Goal: Information Seeking & Learning: Check status

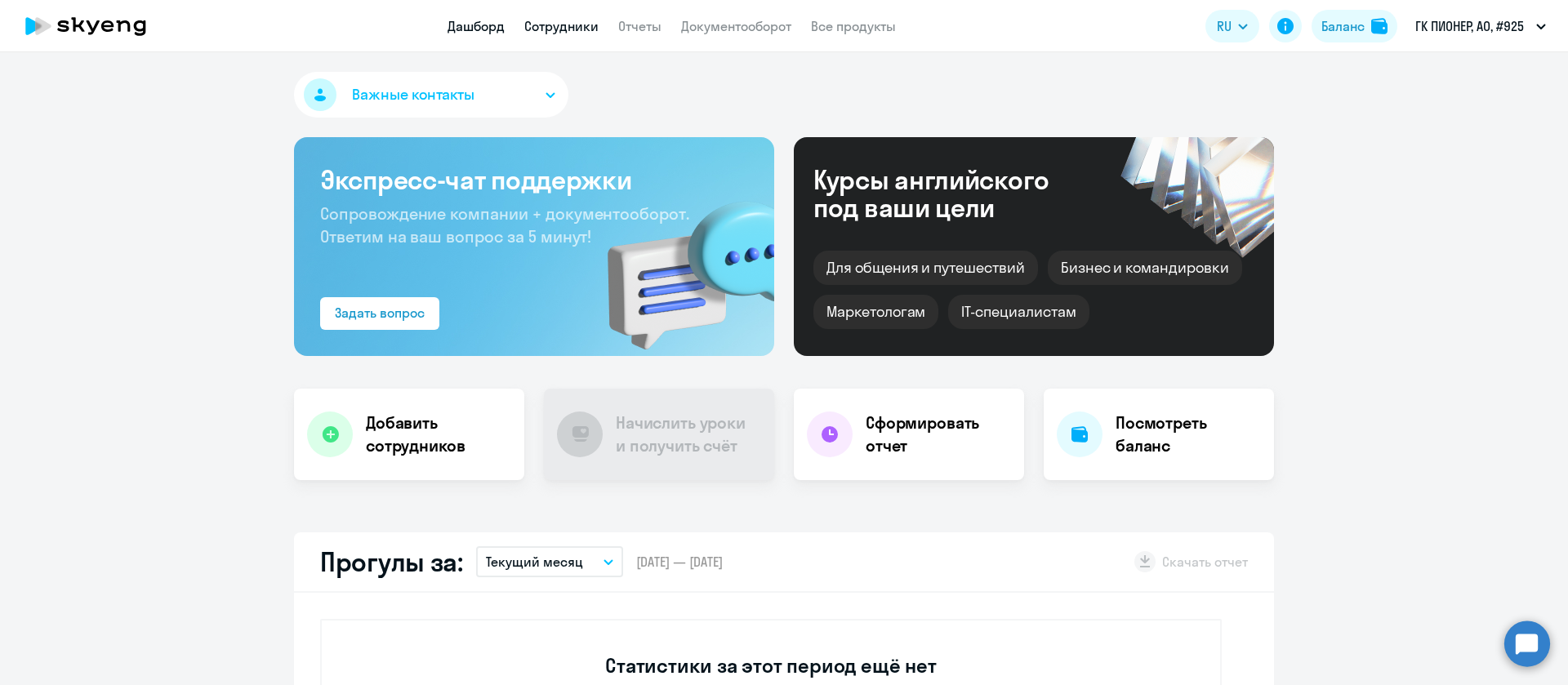
click at [547, 27] on link "Сотрудники" at bounding box center [562, 26] width 74 height 16
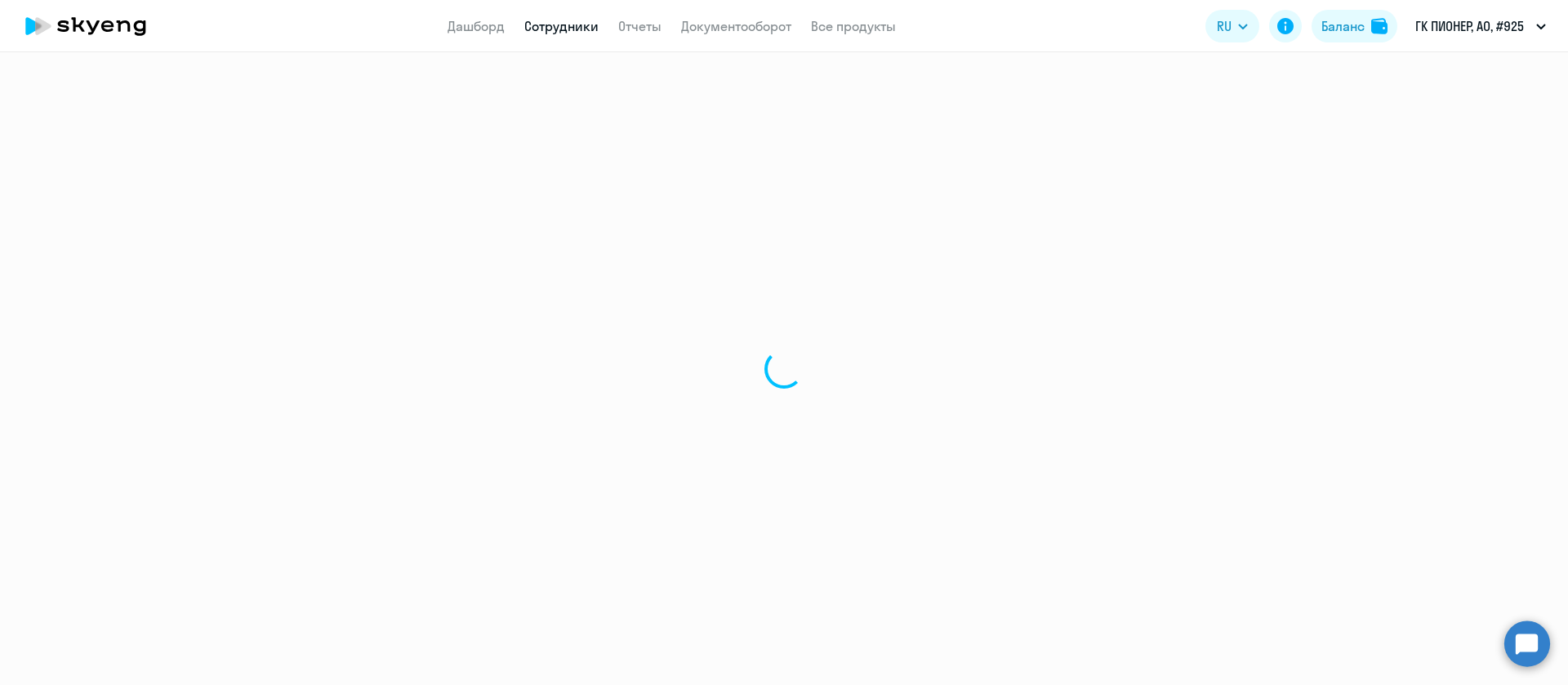
select select "30"
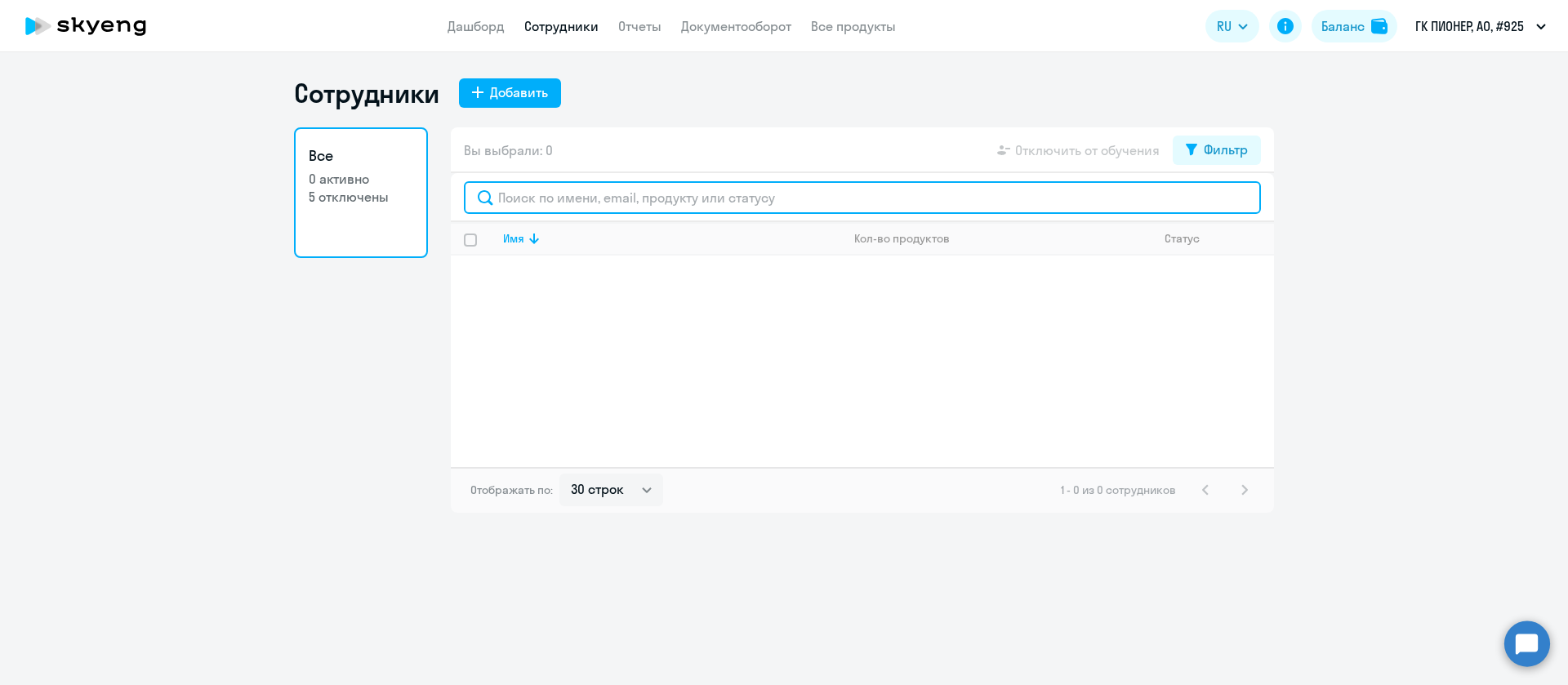
click at [596, 201] on input "text" at bounding box center [862, 198] width 798 height 33
type input "[PERSON_NAME]"
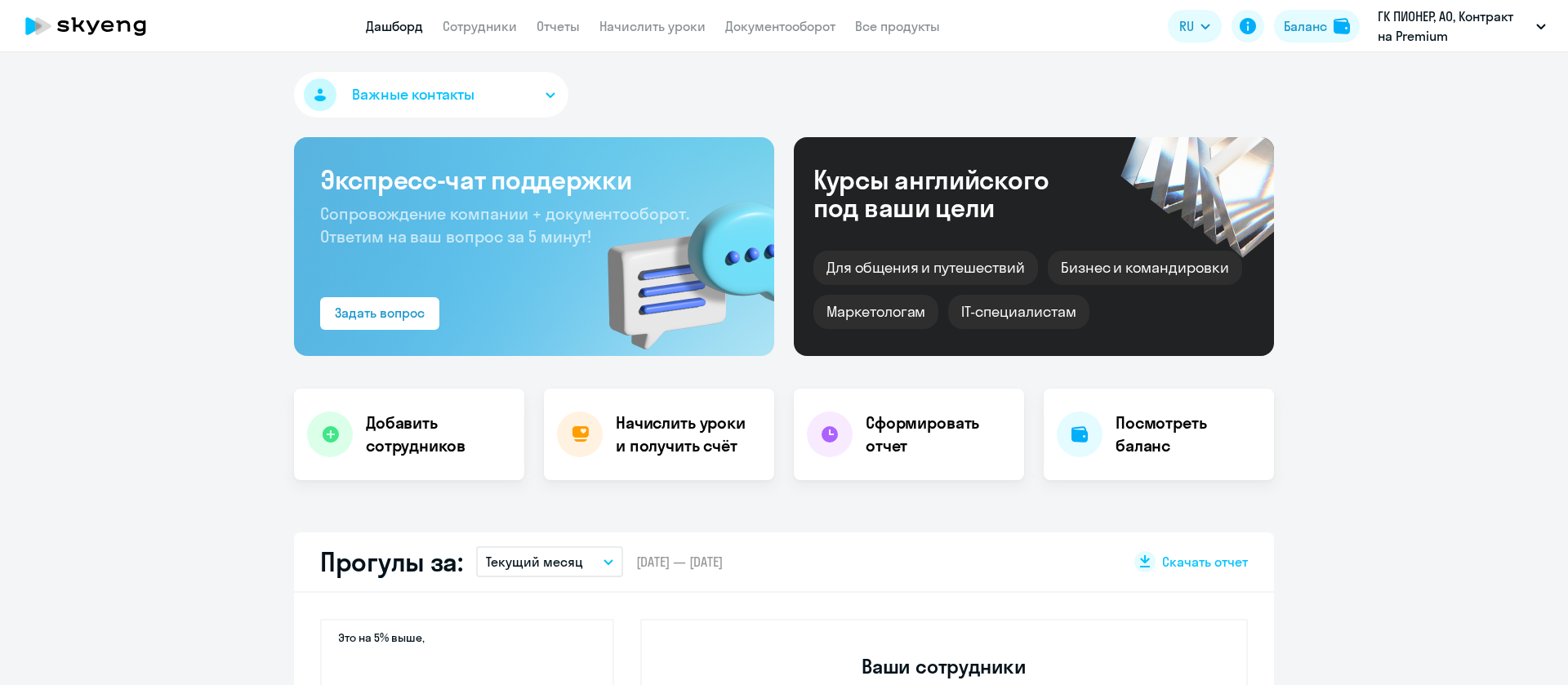
select select "30"
click at [508, 27] on link "Сотрудники" at bounding box center [479, 26] width 74 height 16
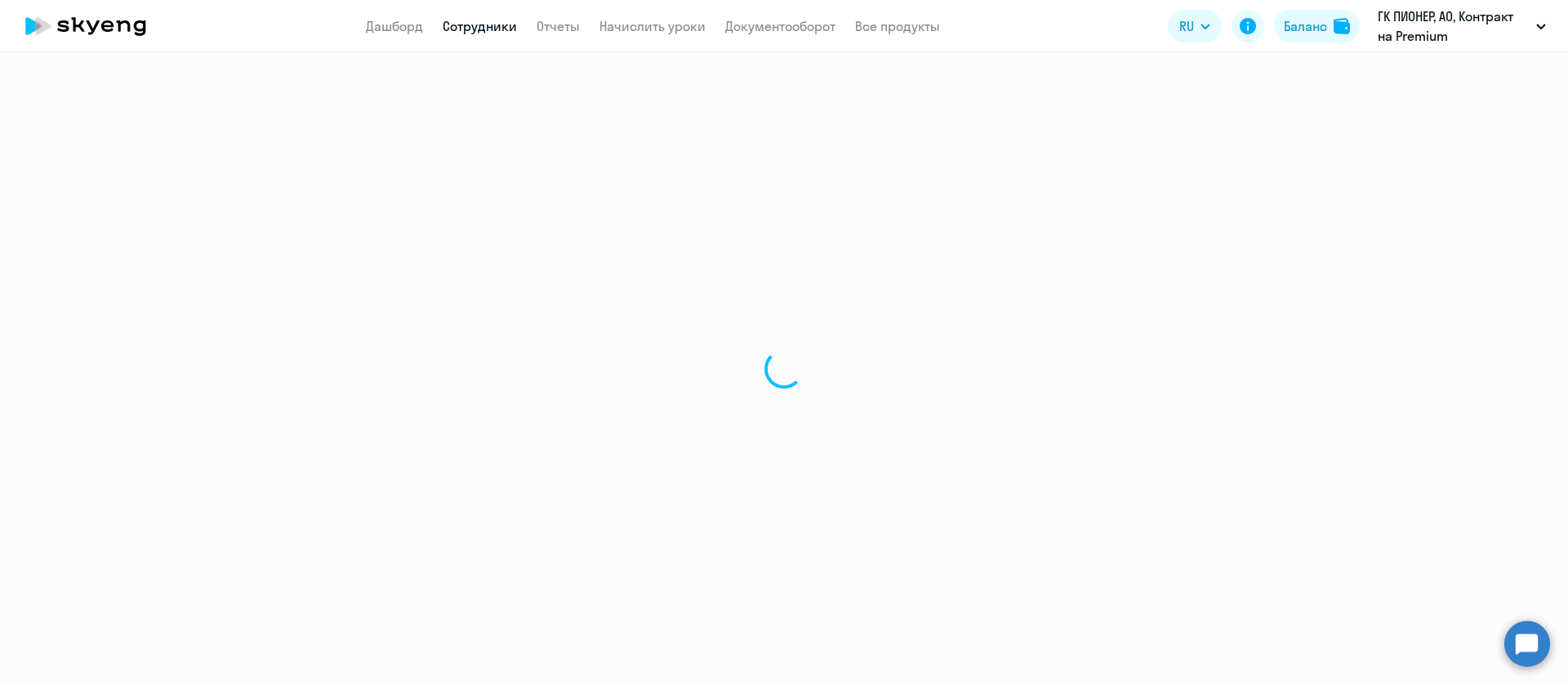
select select "30"
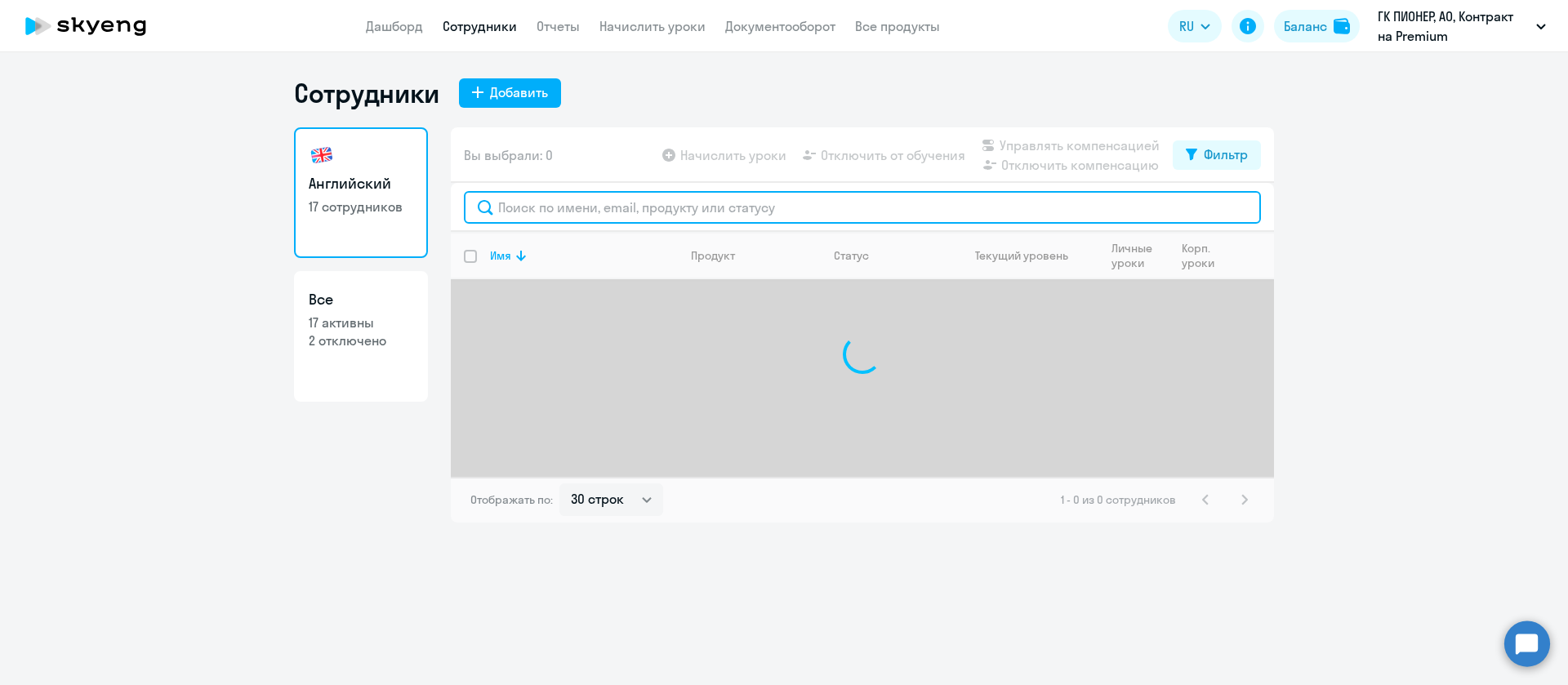
click at [605, 204] on input "text" at bounding box center [862, 208] width 798 height 33
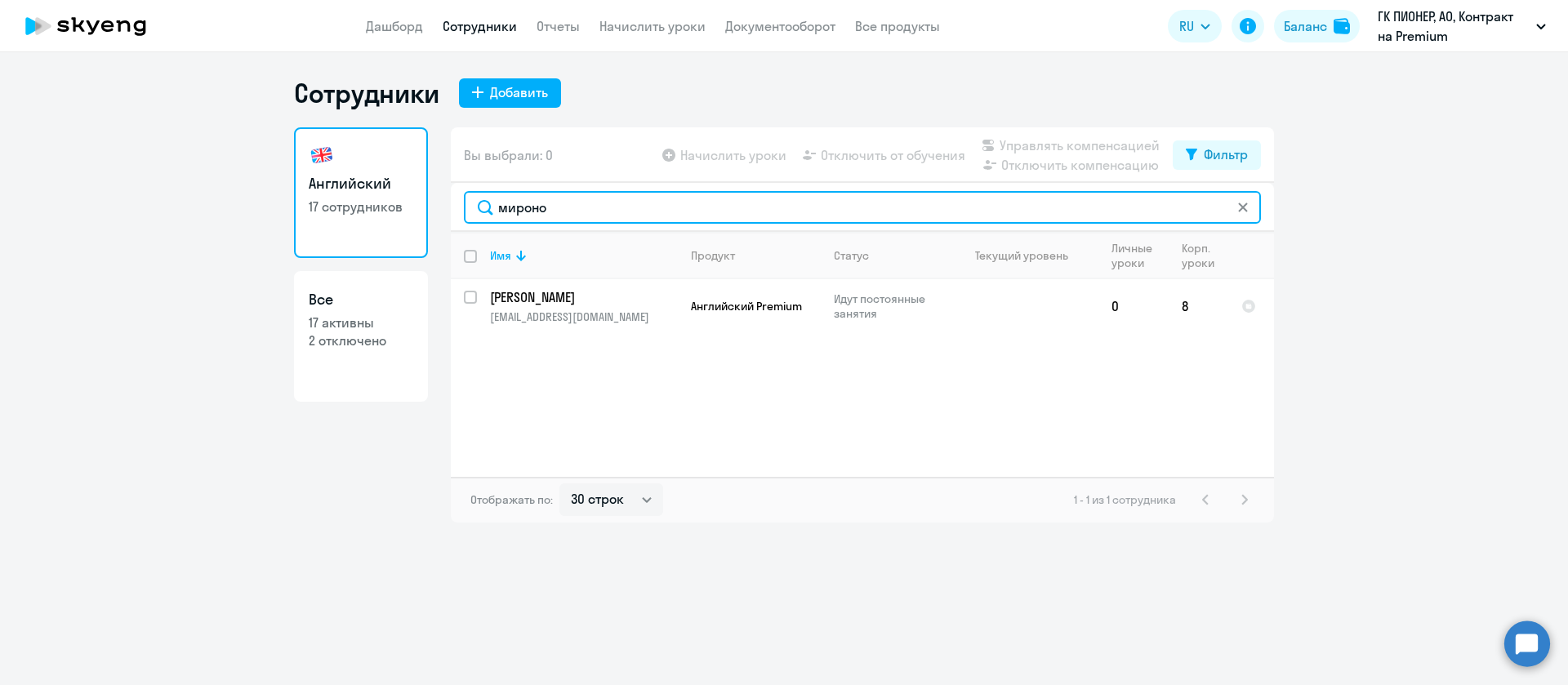
type input "мироно"
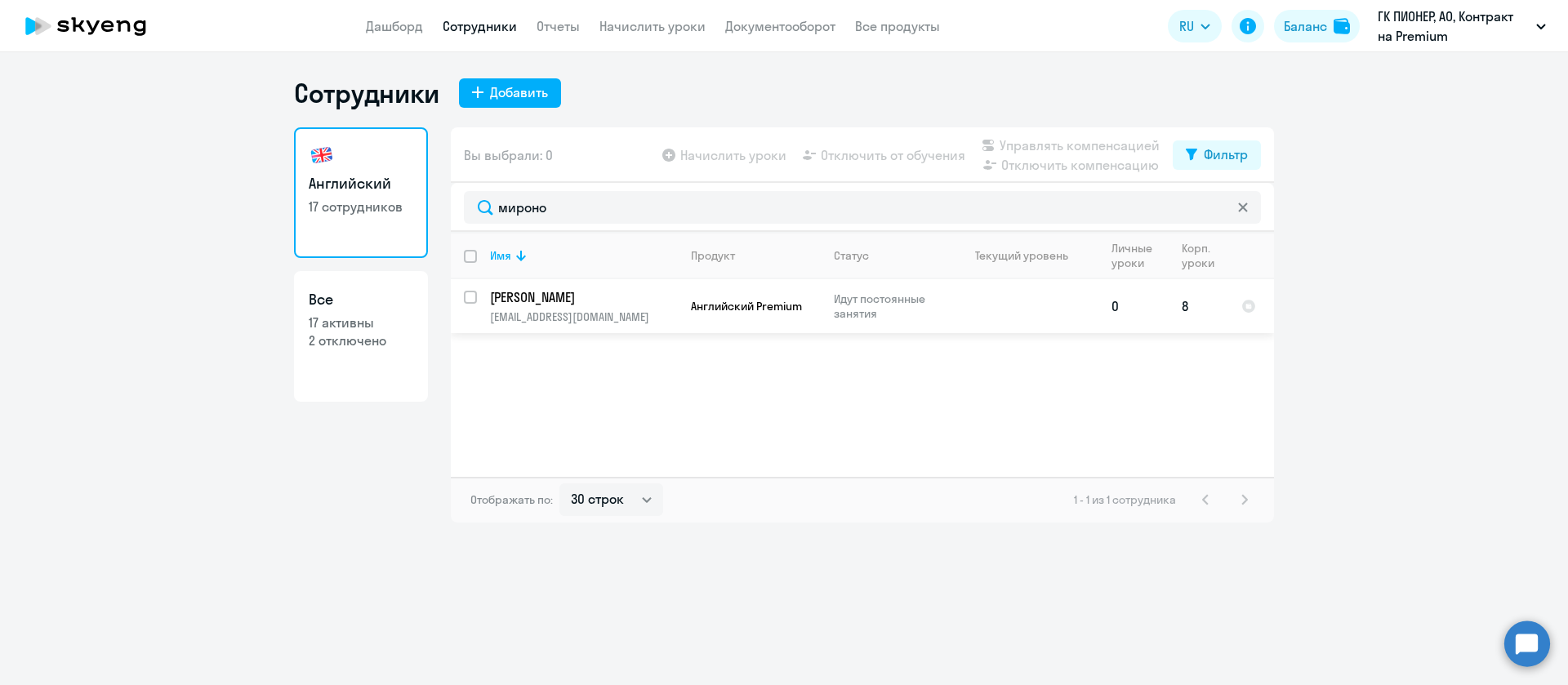
click at [588, 293] on p "[PERSON_NAME]" at bounding box center [582, 297] width 185 height 18
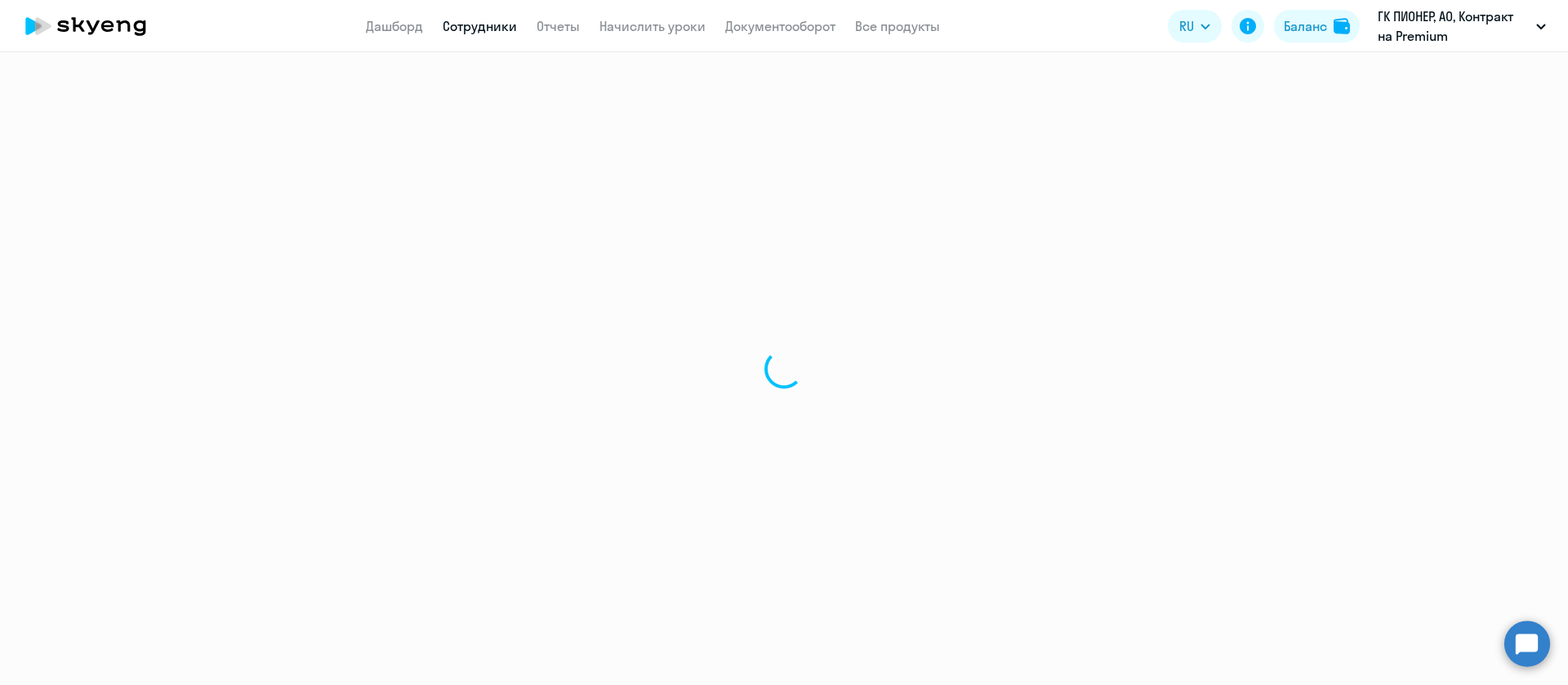
select select "english"
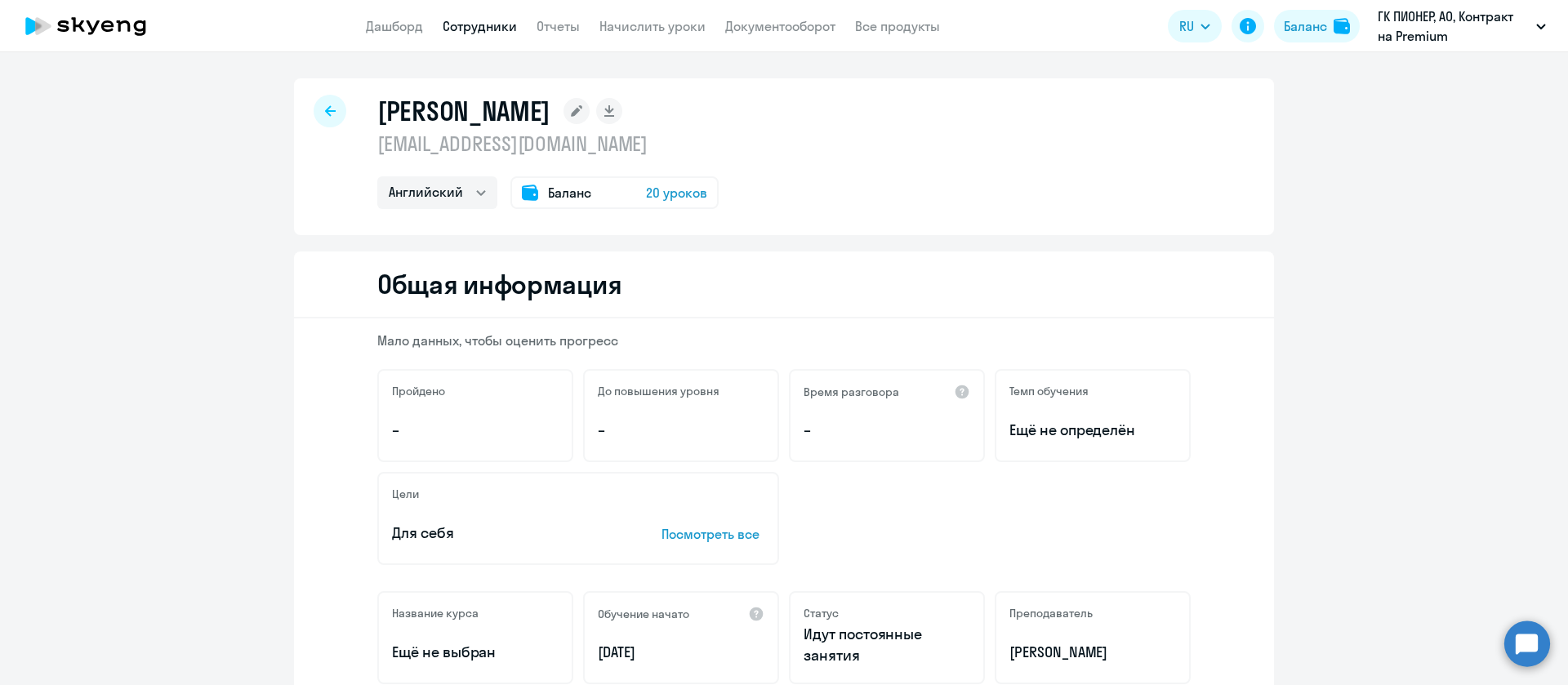
click at [571, 140] on p "[EMAIL_ADDRESS][DOMAIN_NAME]" at bounding box center [547, 143] width 341 height 26
copy p "[EMAIL_ADDRESS][DOMAIN_NAME]"
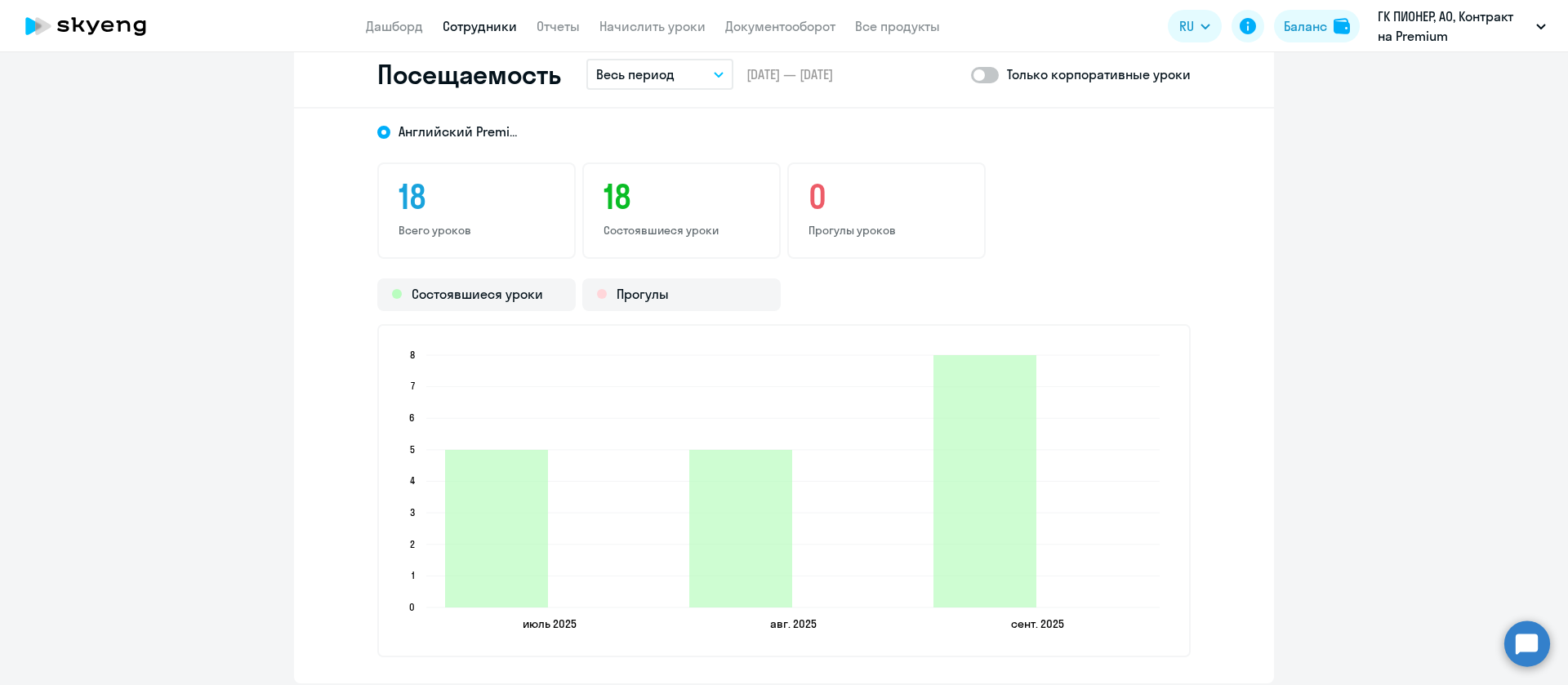
scroll to position [1869, 0]
click at [553, 19] on link "Отчеты" at bounding box center [558, 26] width 44 height 16
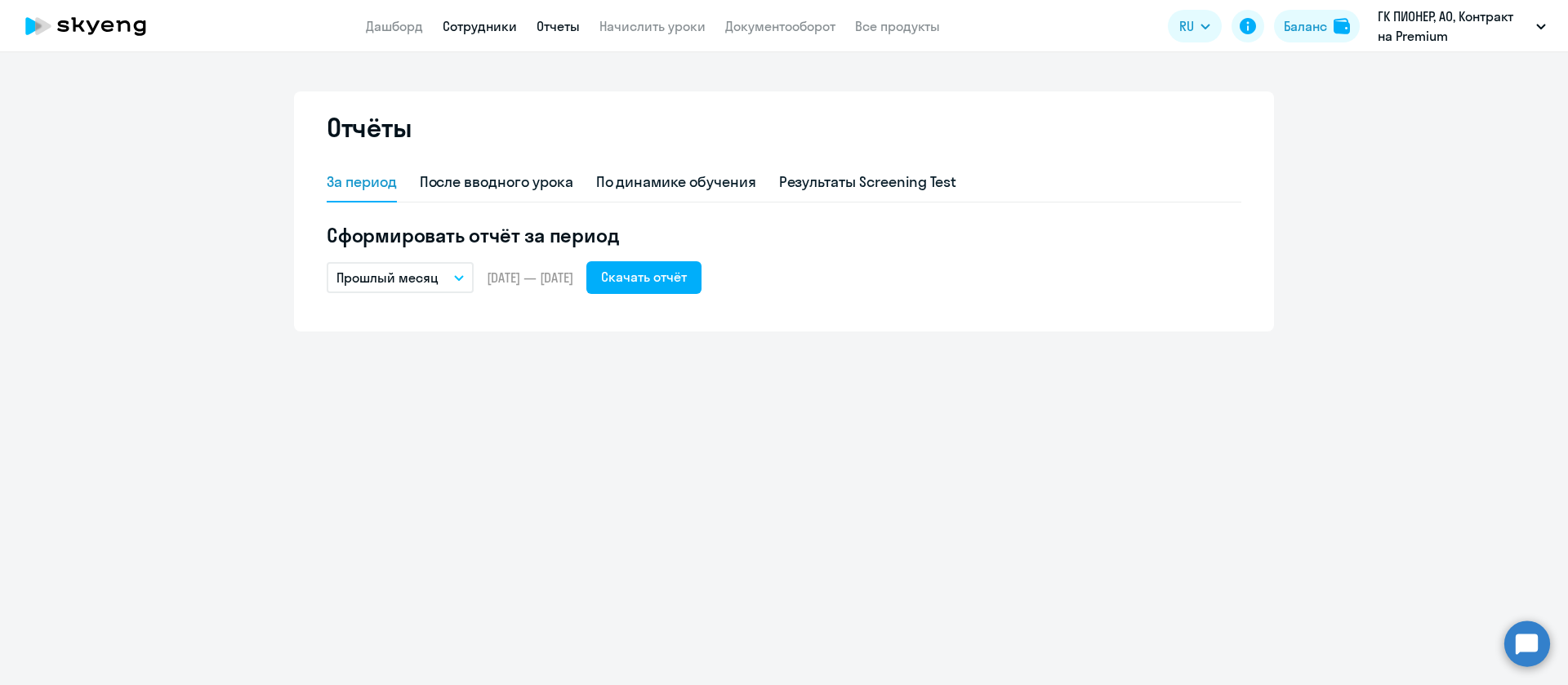
click at [498, 29] on link "Сотрудники" at bounding box center [479, 26] width 74 height 16
select select "30"
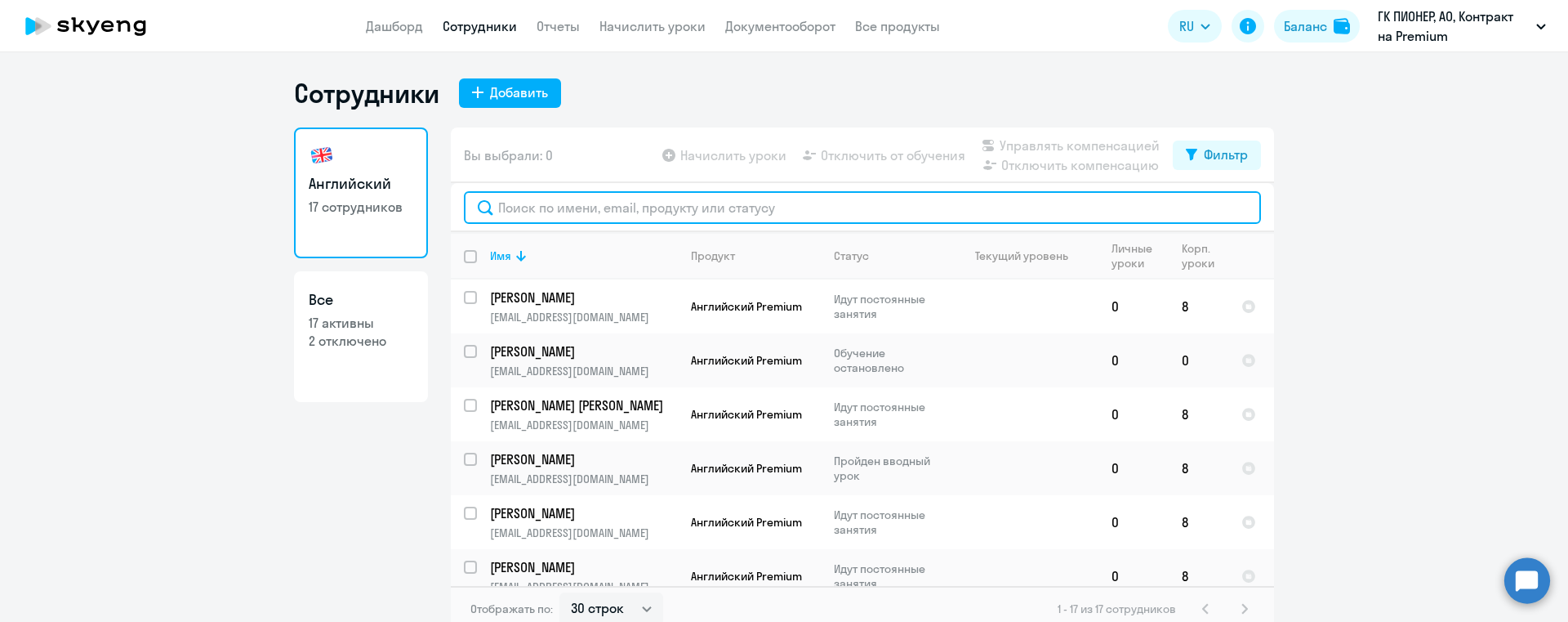
click at [724, 214] on input "text" at bounding box center [862, 208] width 798 height 33
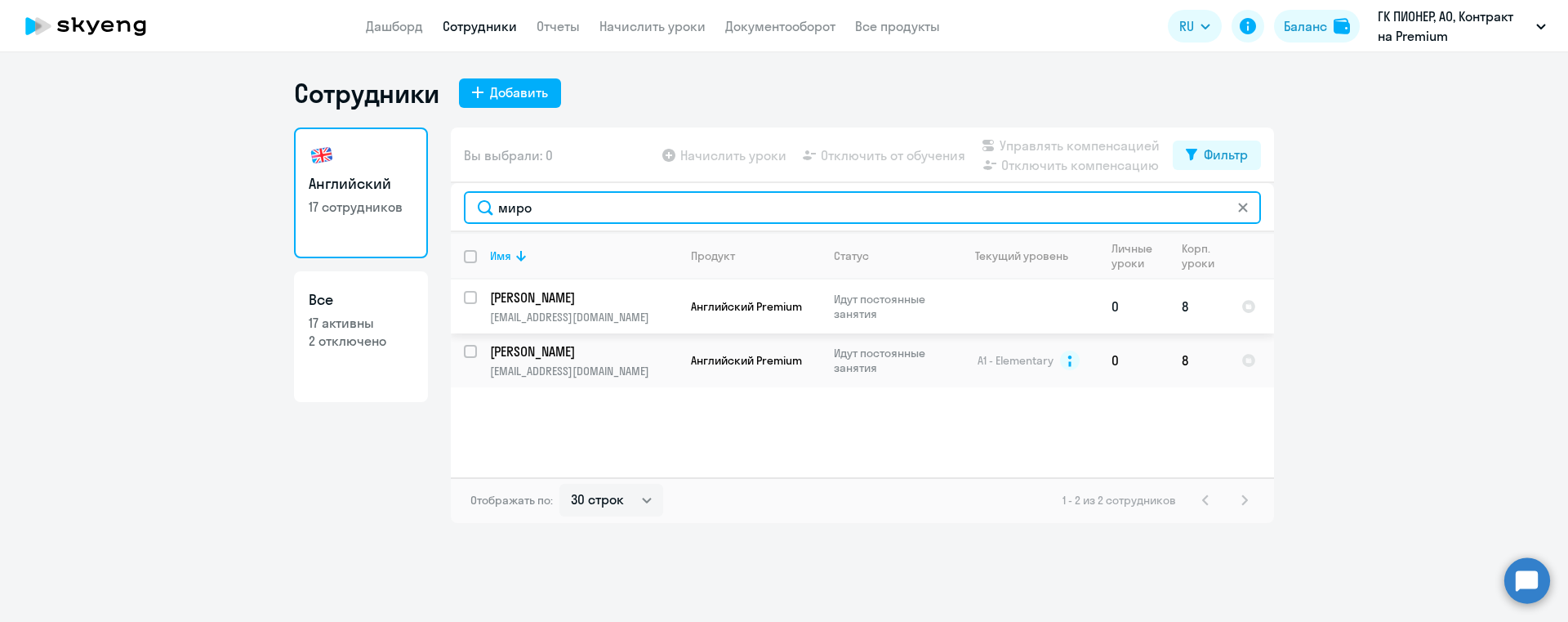
type input "миро"
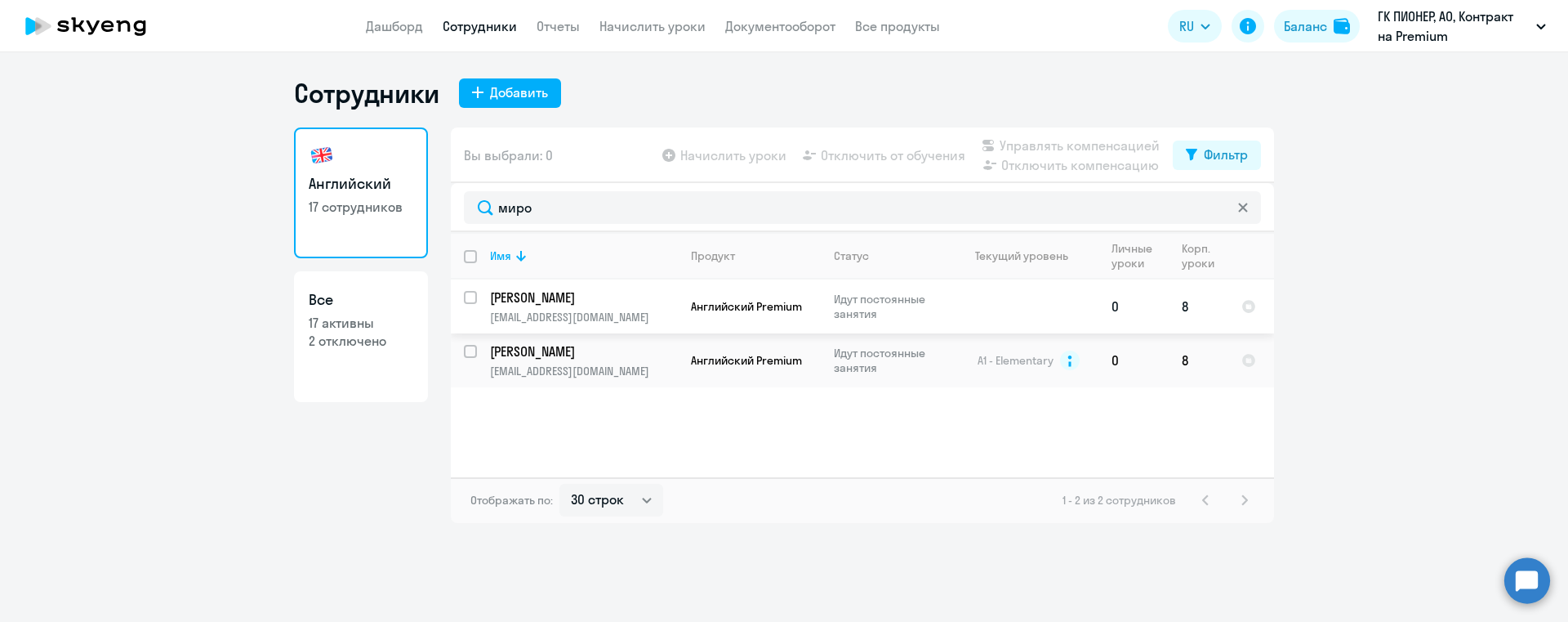
click at [576, 298] on p "Миронова Мария" at bounding box center [582, 297] width 185 height 18
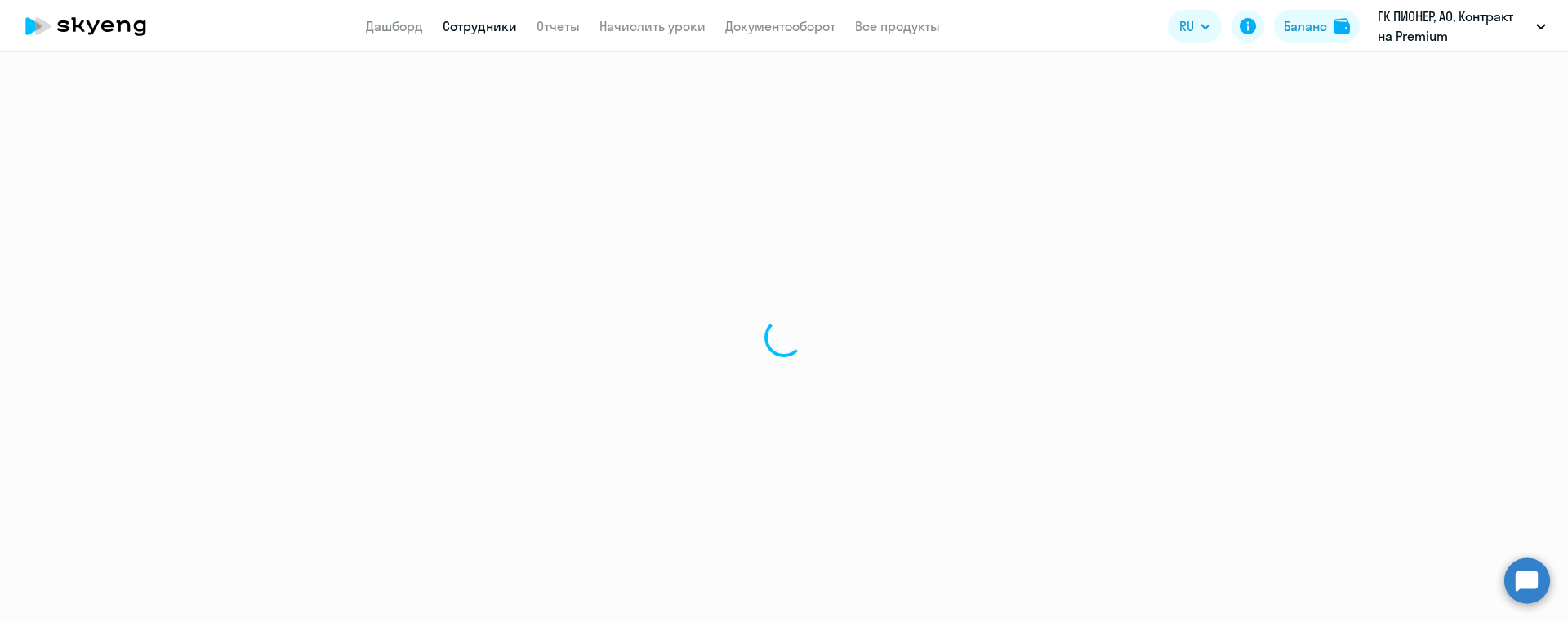
select select "english"
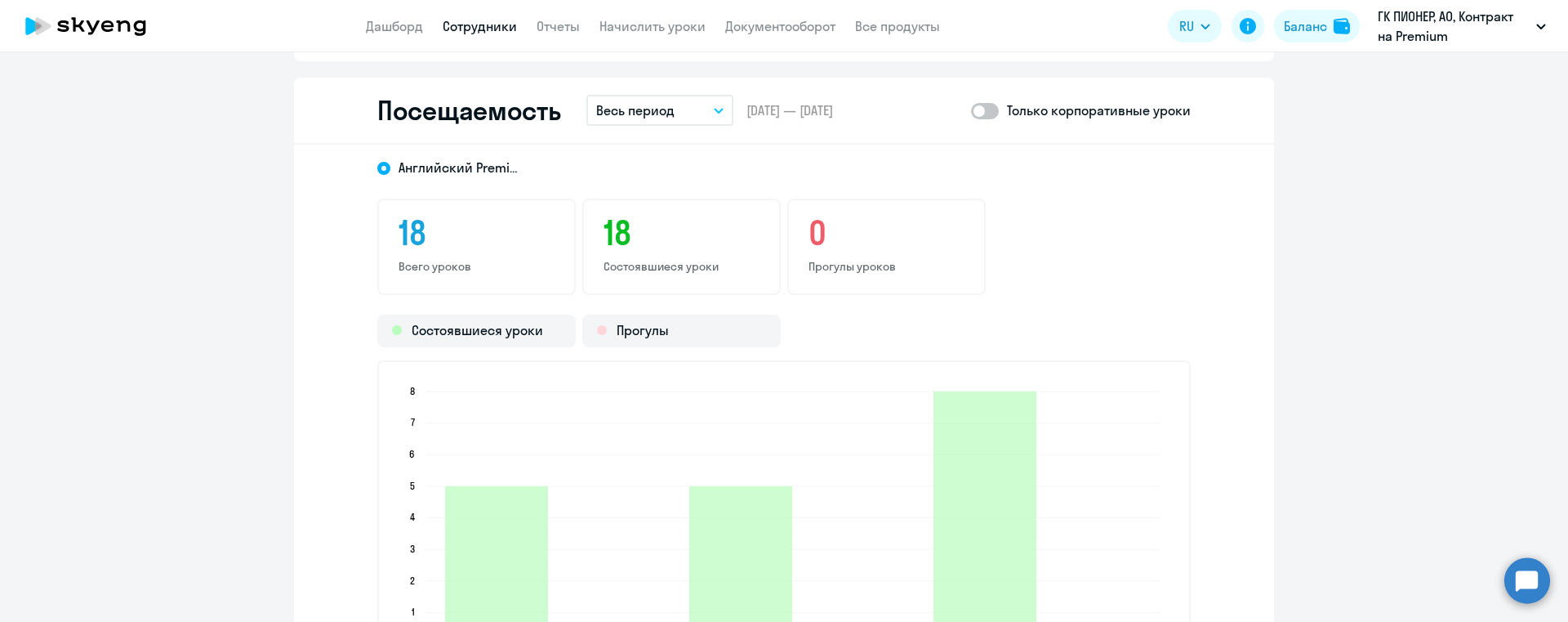
click at [857, 275] on div "0 Прогулы уроков" at bounding box center [886, 247] width 198 height 97
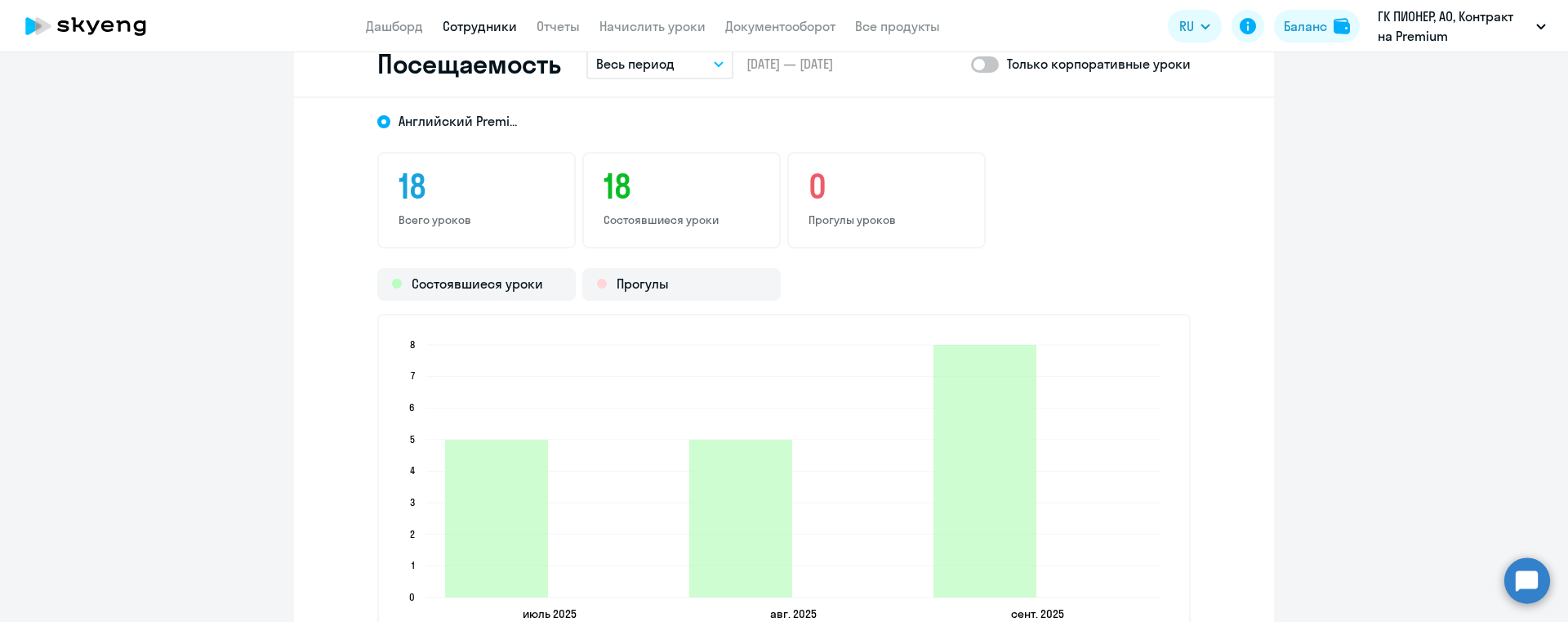
scroll to position [1874, 0]
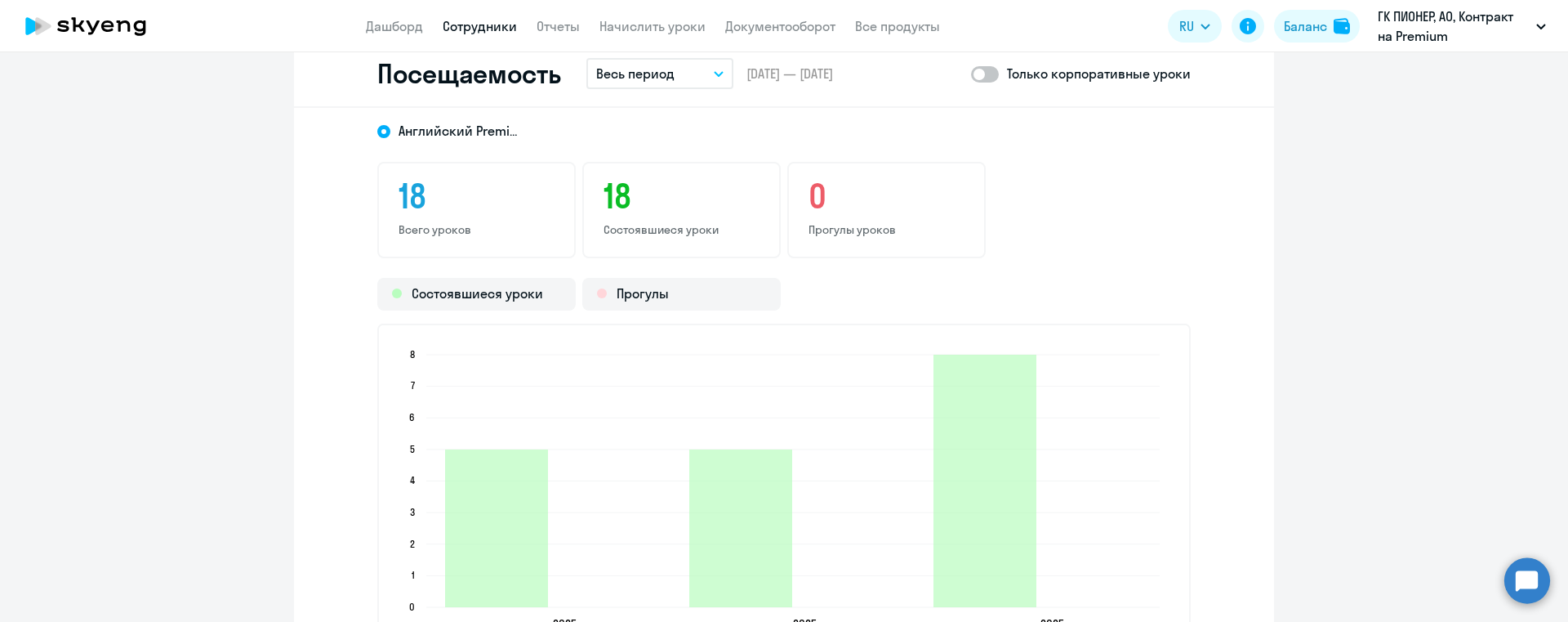
click at [665, 68] on p "Весь период" at bounding box center [635, 74] width 78 height 19
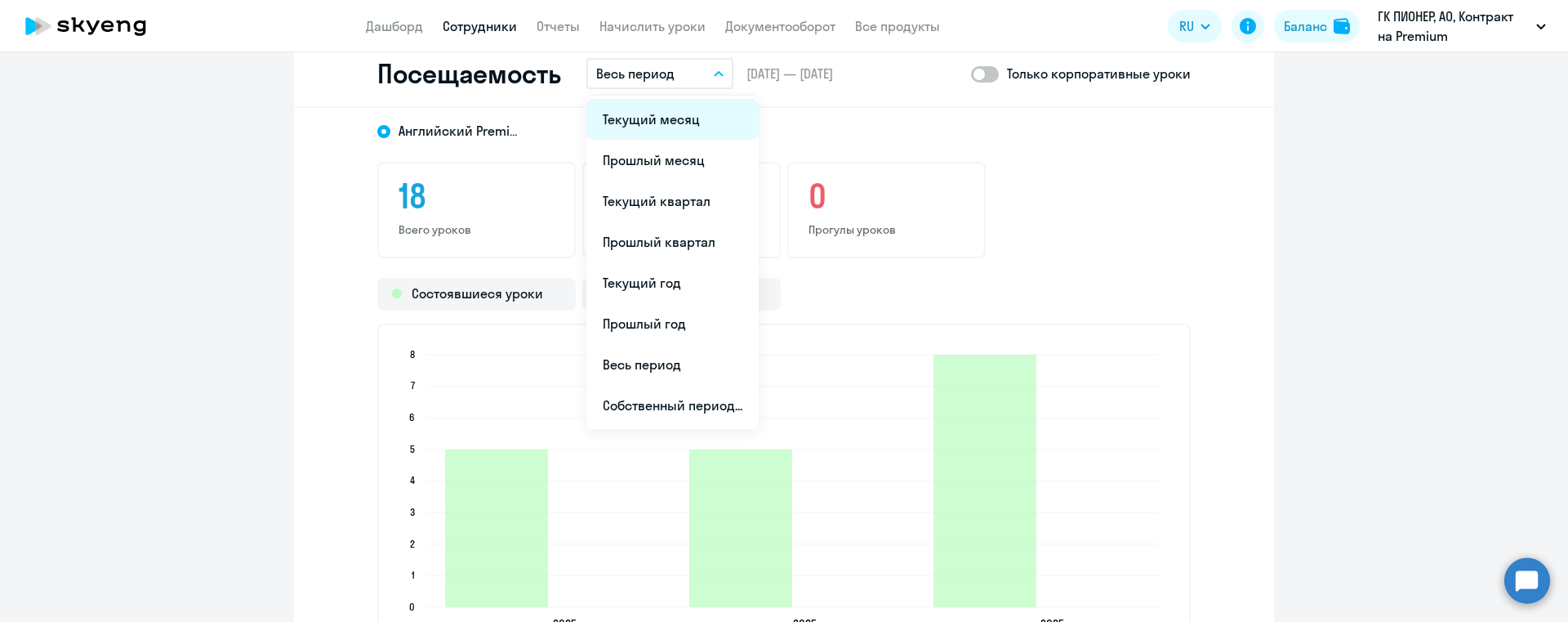
click at [659, 108] on li "Текущий месяц" at bounding box center [673, 119] width 172 height 41
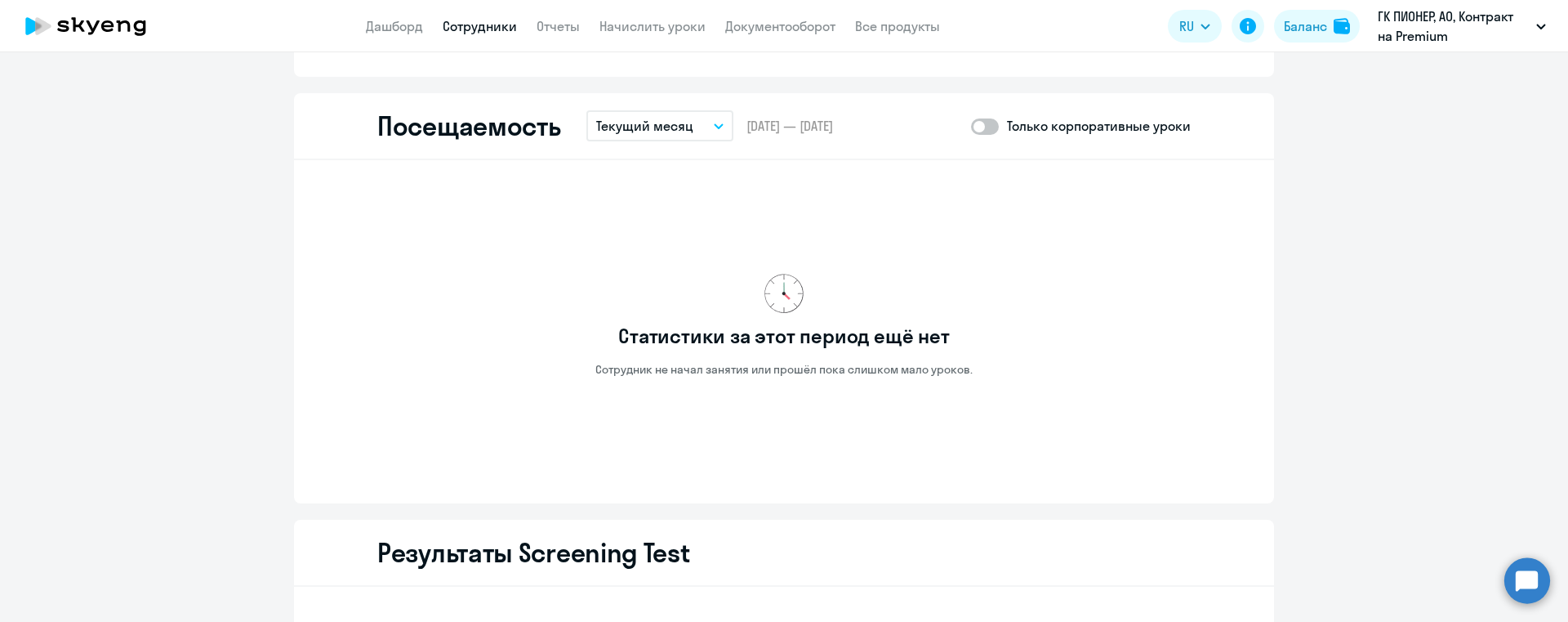
scroll to position [1820, 0]
click at [678, 119] on p "Текущий месяц" at bounding box center [645, 128] width 98 height 19
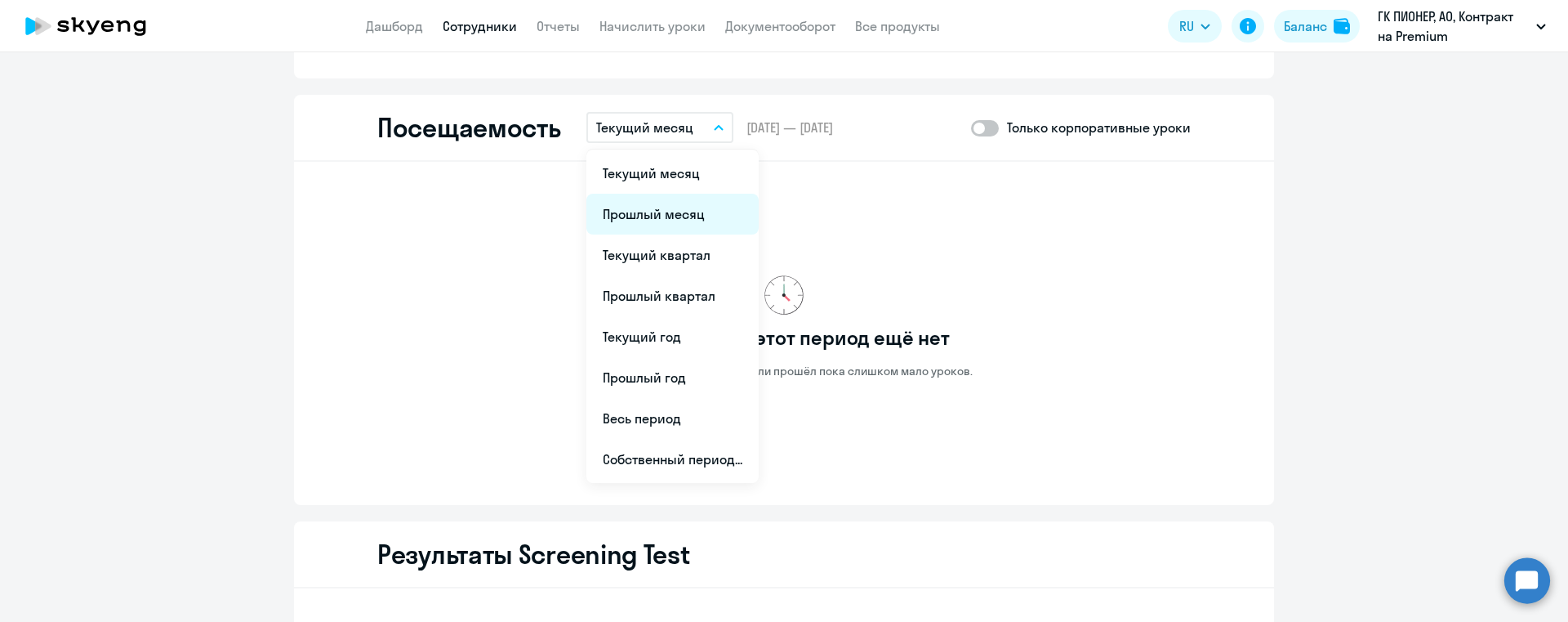
click at [656, 201] on li "Прошлый месяц" at bounding box center [673, 214] width 172 height 41
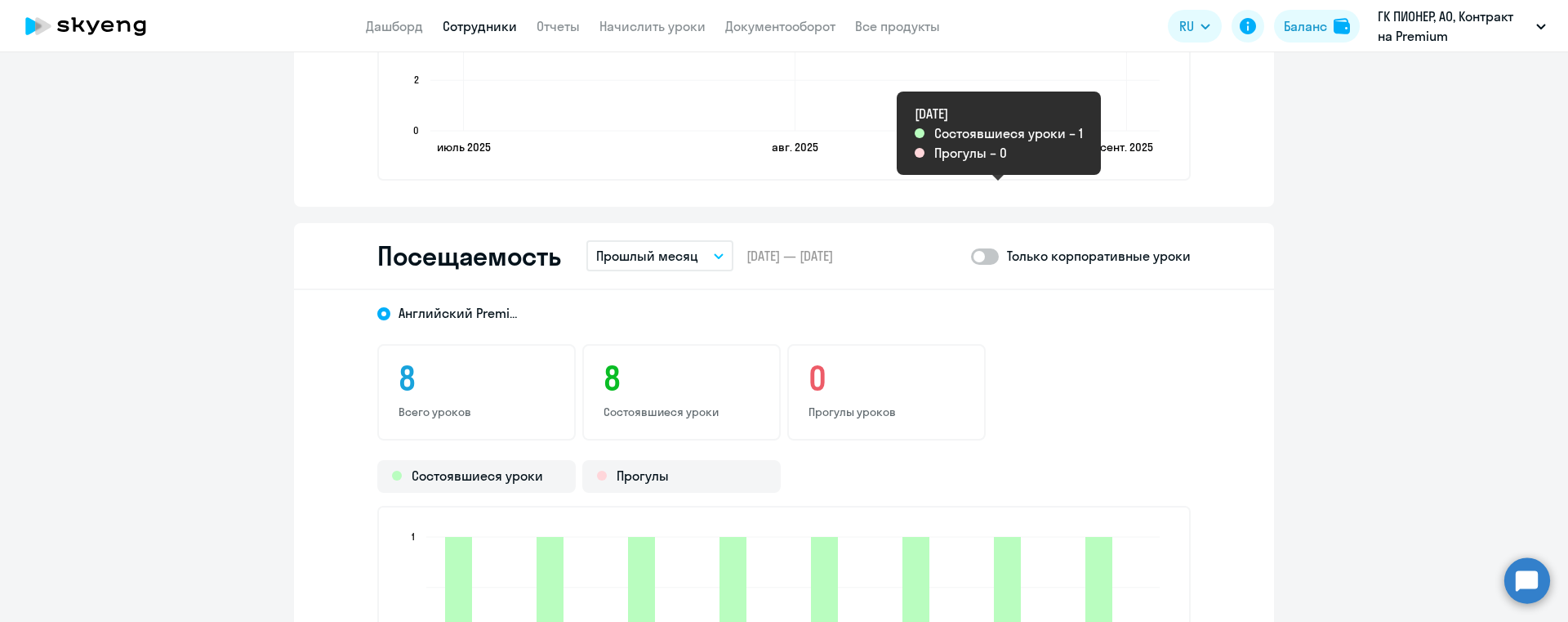
scroll to position [1684, 0]
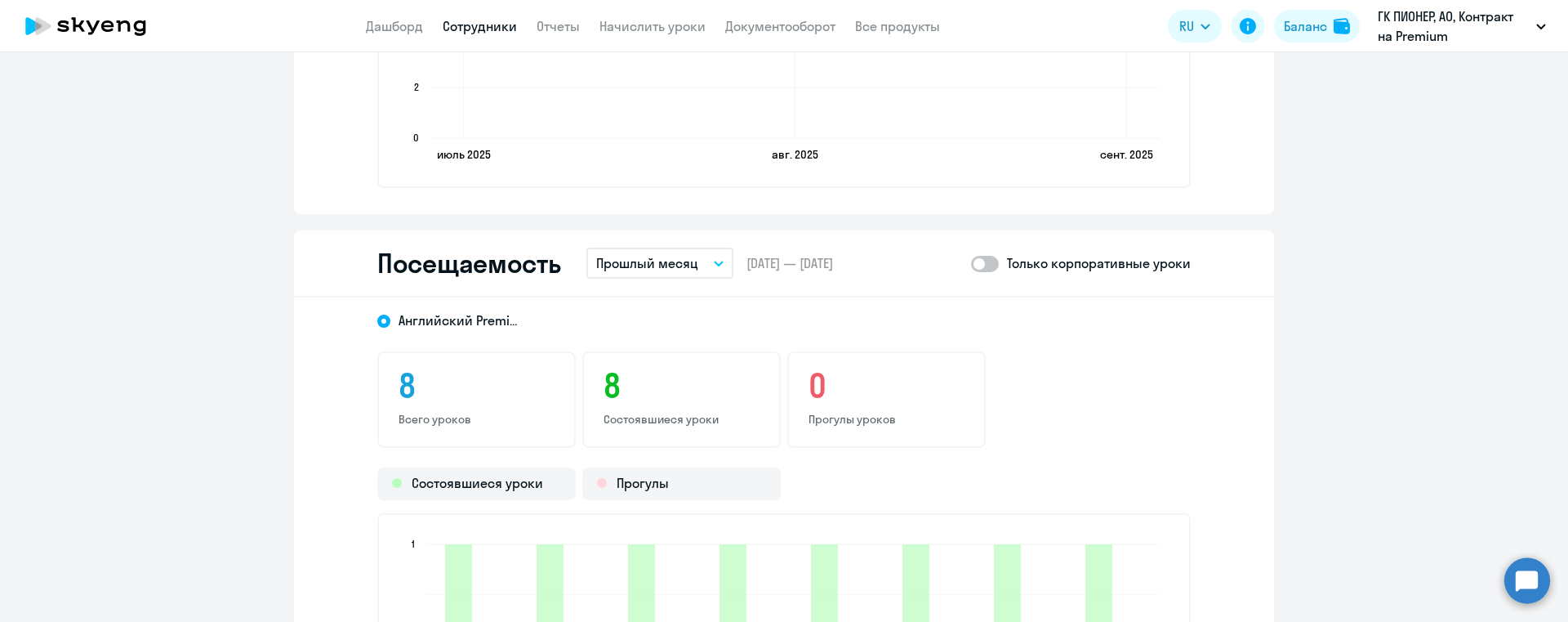
click at [983, 268] on span at bounding box center [985, 263] width 28 height 16
click at [972, 264] on input "checkbox" at bounding box center [971, 263] width 1 height 1
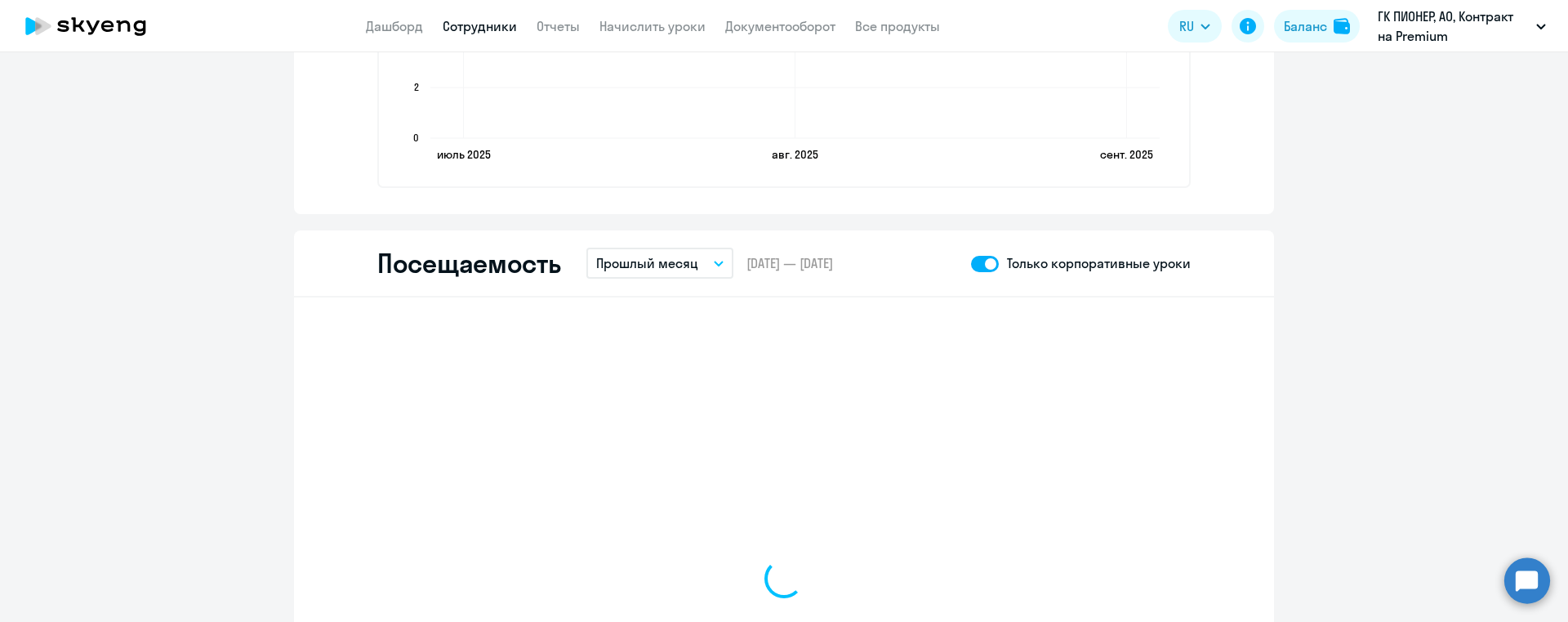
click at [983, 268] on span at bounding box center [985, 263] width 28 height 16
click at [972, 264] on input "checkbox" at bounding box center [971, 263] width 1 height 1
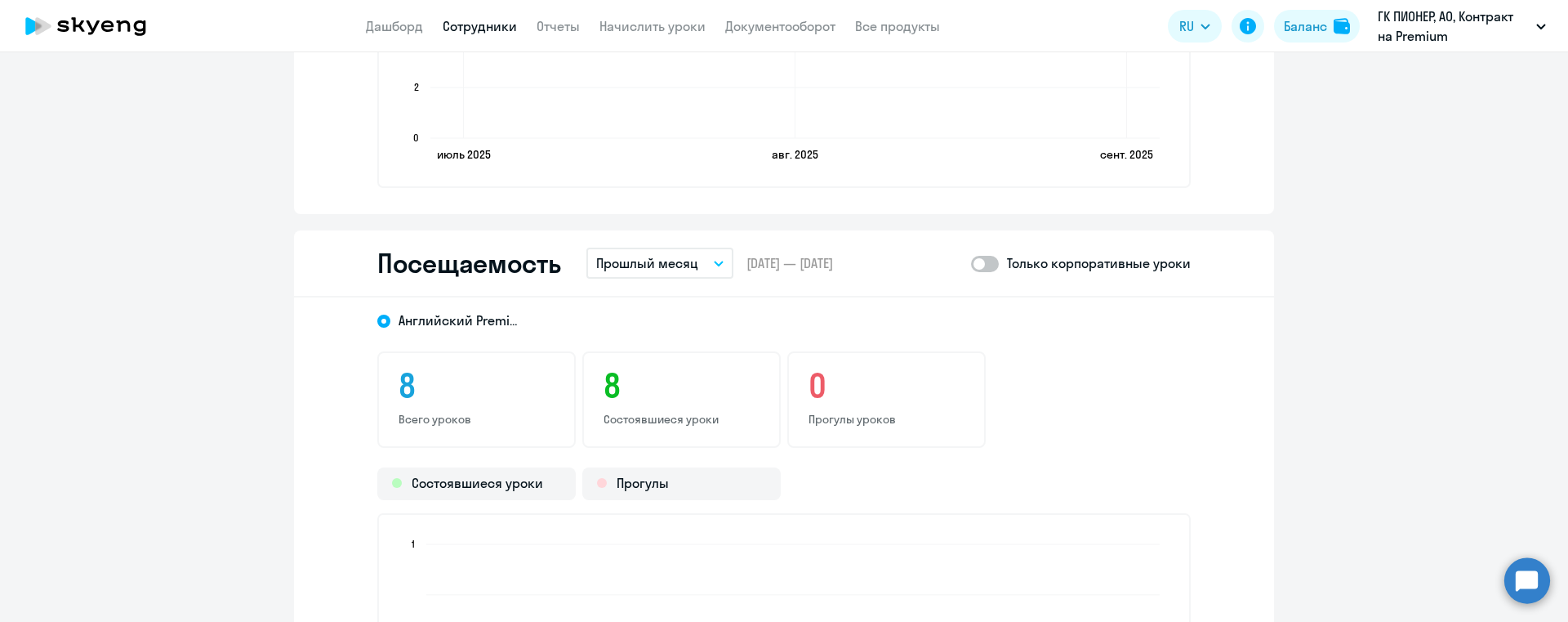
click at [983, 268] on span at bounding box center [985, 263] width 28 height 16
click at [972, 264] on input "checkbox" at bounding box center [971, 263] width 1 height 1
checkbox input "true"
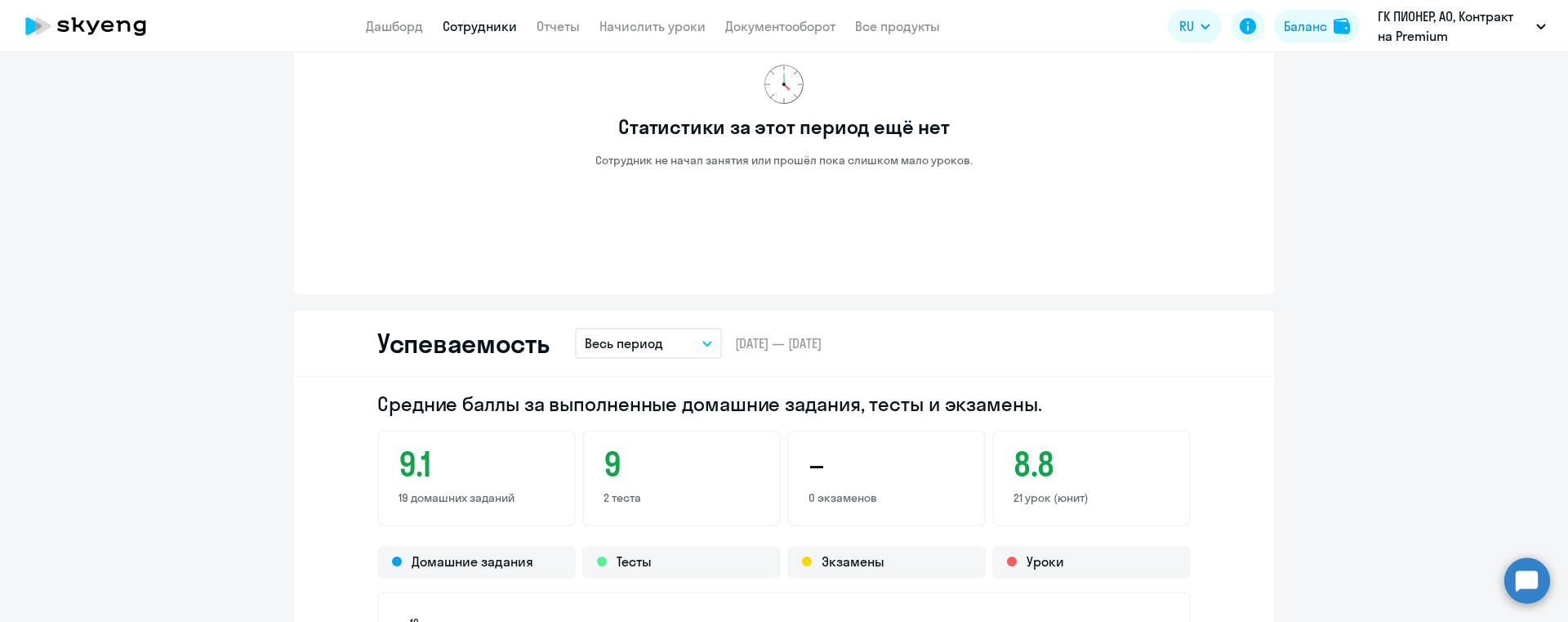
scroll to position [917, 0]
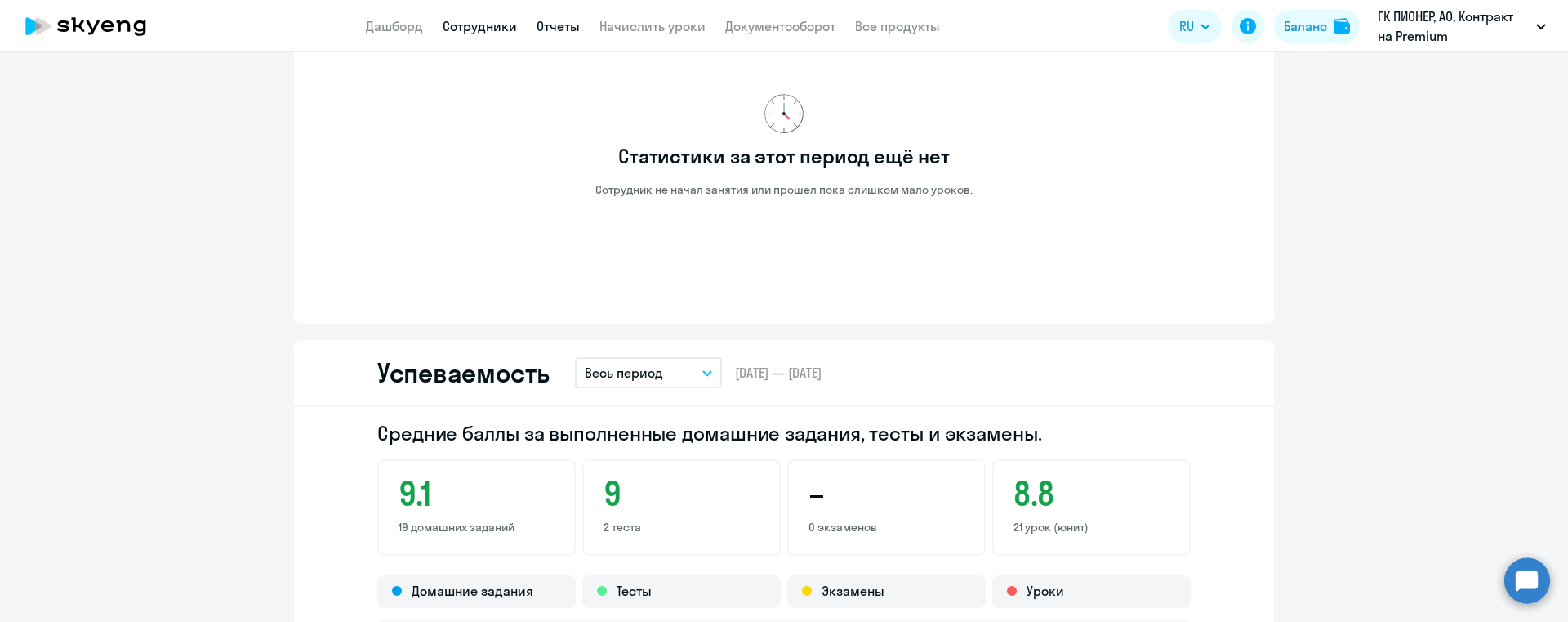
click at [573, 32] on link "Отчеты" at bounding box center [558, 26] width 44 height 16
